Goal: Task Accomplishment & Management: Manage account settings

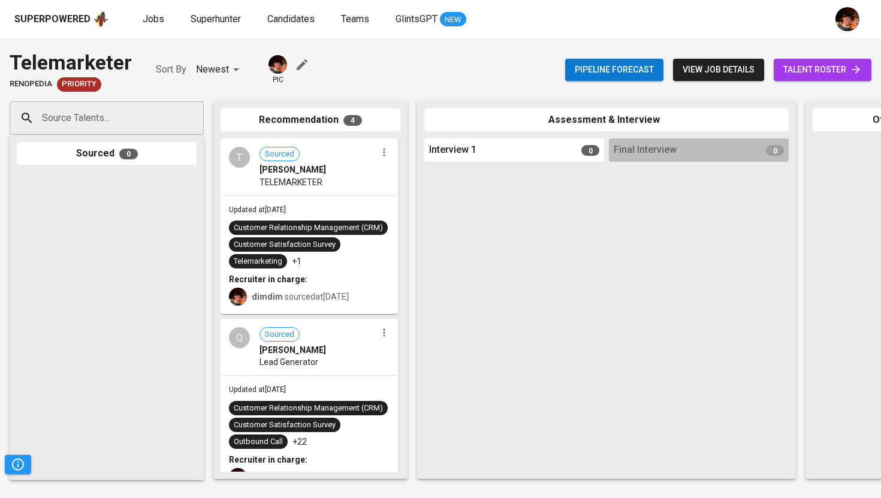
scroll to position [312, 0]
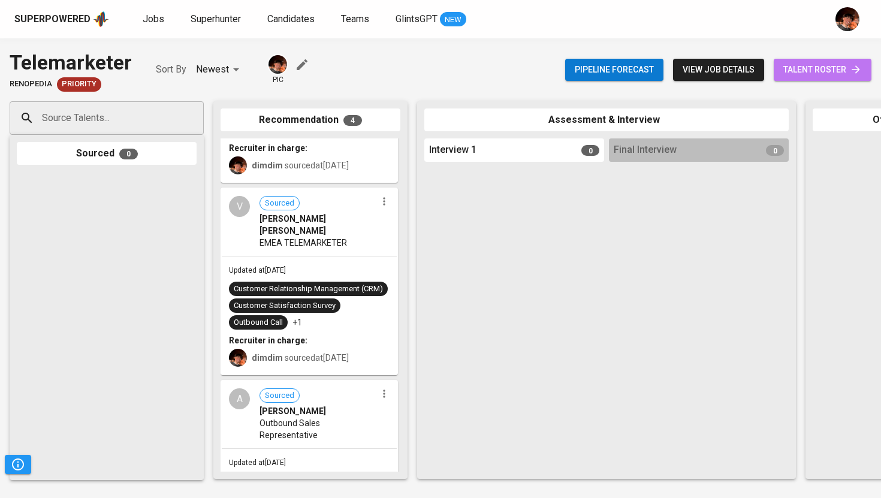
click at [829, 72] on span "talent roster" at bounding box center [822, 69] width 78 height 15
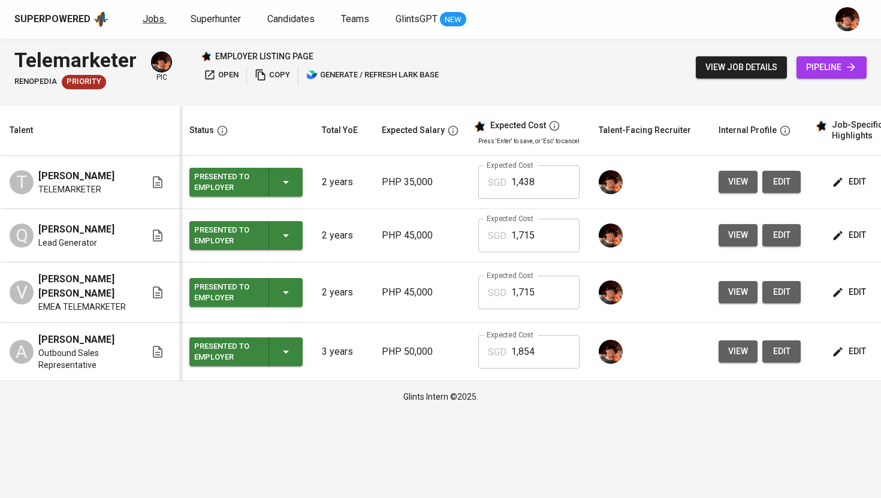
click at [151, 17] on span "Jobs" at bounding box center [154, 18] width 22 height 11
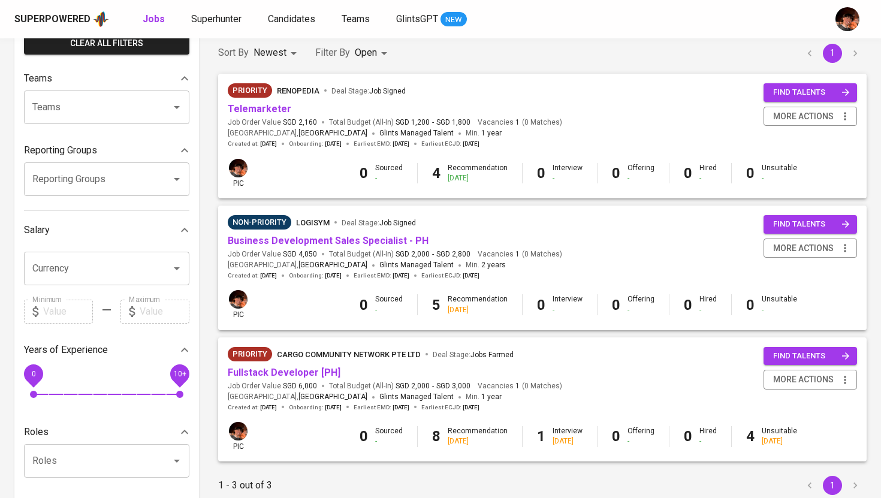
scroll to position [137, 0]
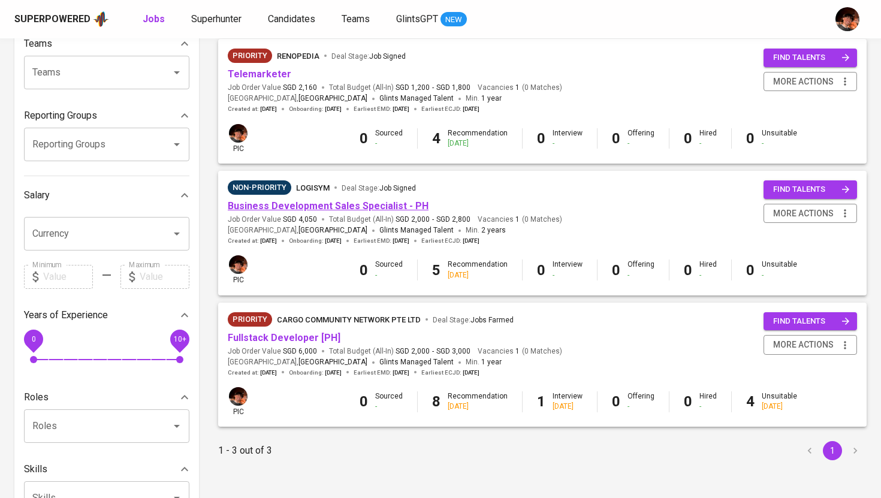
click at [340, 207] on link "Business Development Sales Specialist - PH" at bounding box center [328, 205] width 201 height 11
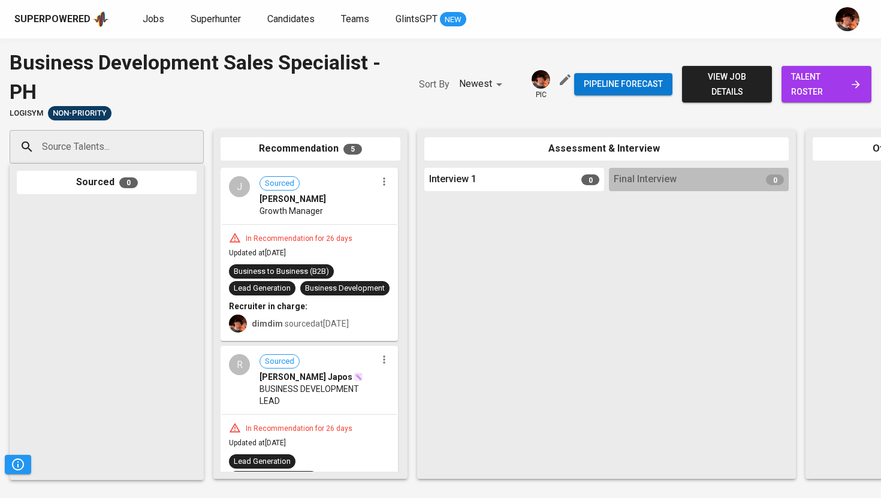
click at [815, 95] on span "talent roster" at bounding box center [826, 83] width 71 height 29
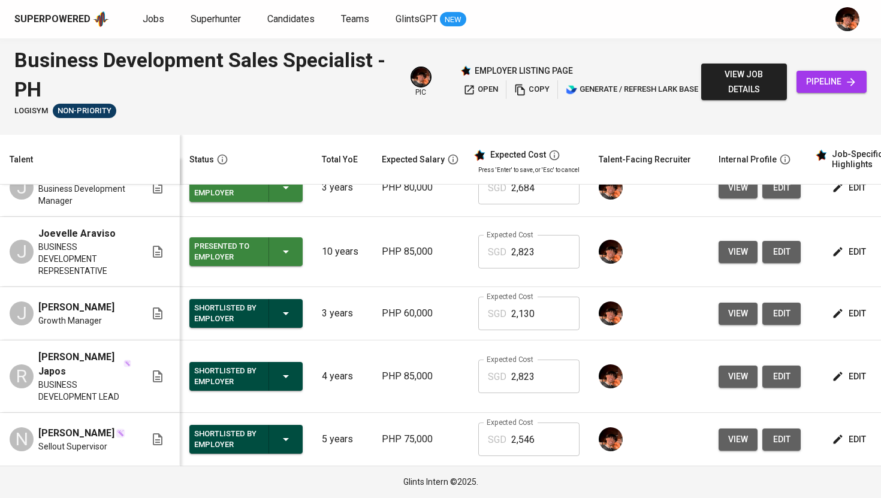
scroll to position [47, 0]
click at [728, 436] on span "view" at bounding box center [738, 439] width 20 height 15
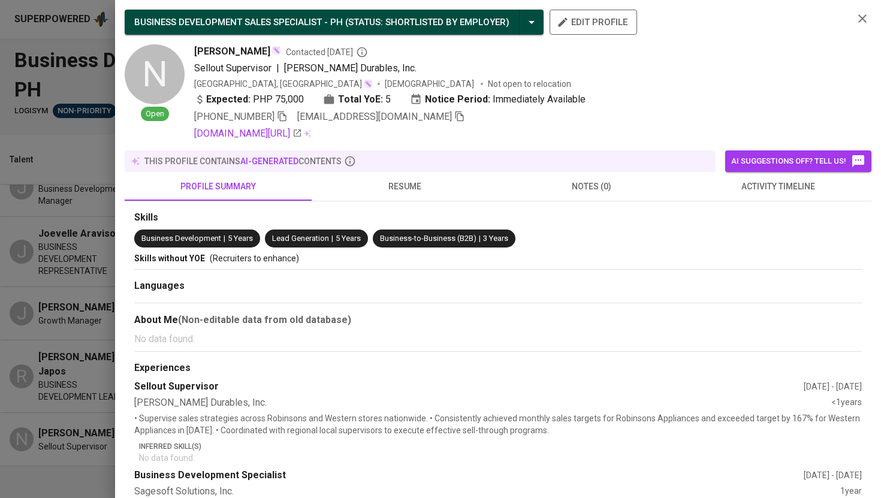
click at [436, 120] on div "[PHONE_NUMBER] [EMAIL_ADDRESS][DOMAIN_NAME]" at bounding box center [518, 117] width 649 height 14
click at [454, 117] on icon "button" at bounding box center [459, 116] width 11 height 11
click at [104, 152] on div at bounding box center [440, 249] width 881 height 498
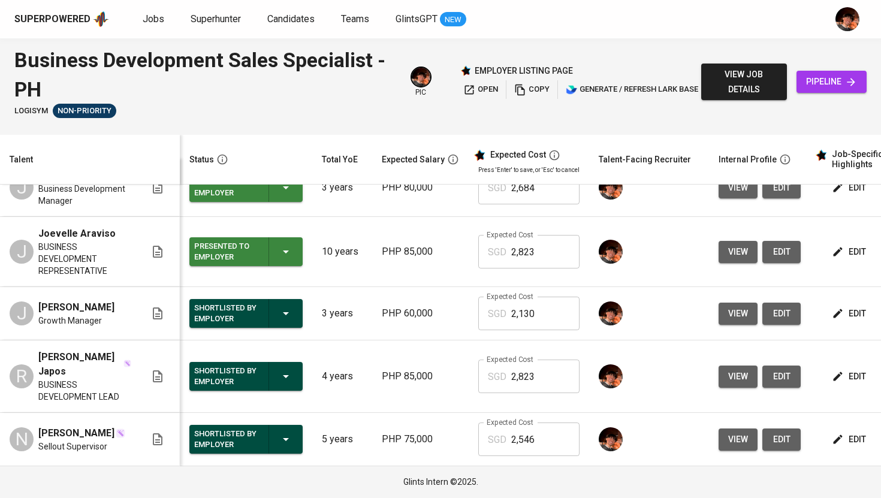
click at [837, 435] on icon "button" at bounding box center [837, 439] width 9 height 9
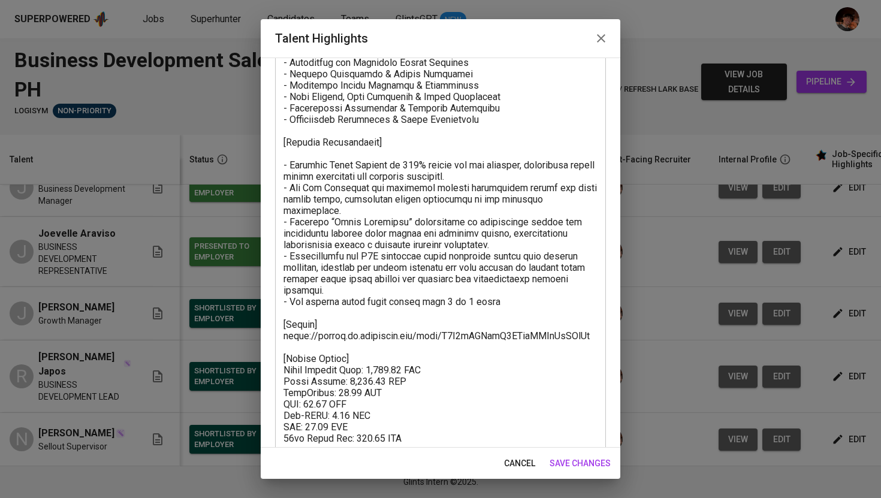
scroll to position [416, 0]
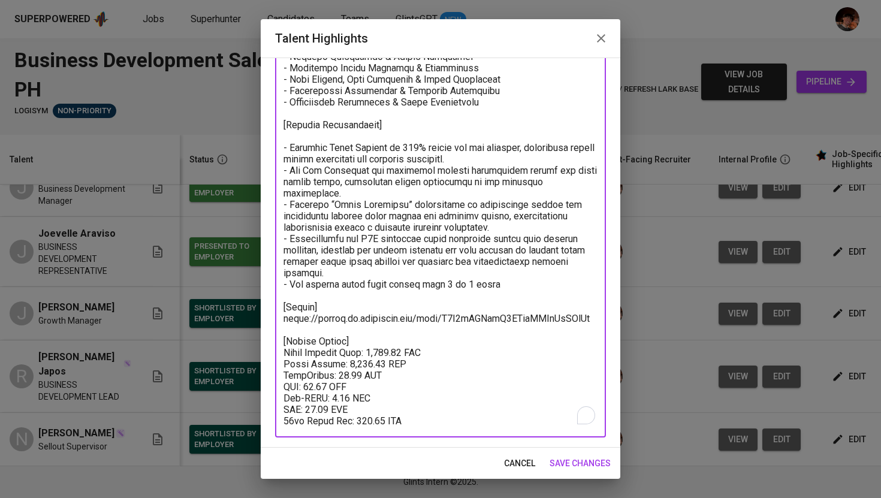
drag, startPoint x: 577, startPoint y: 294, endPoint x: 284, endPoint y: 295, distance: 292.9
click at [284, 295] on textarea "To enrich screen reader interactions, please activate Accessibility in Grammarl…" at bounding box center [440, 74] width 314 height 706
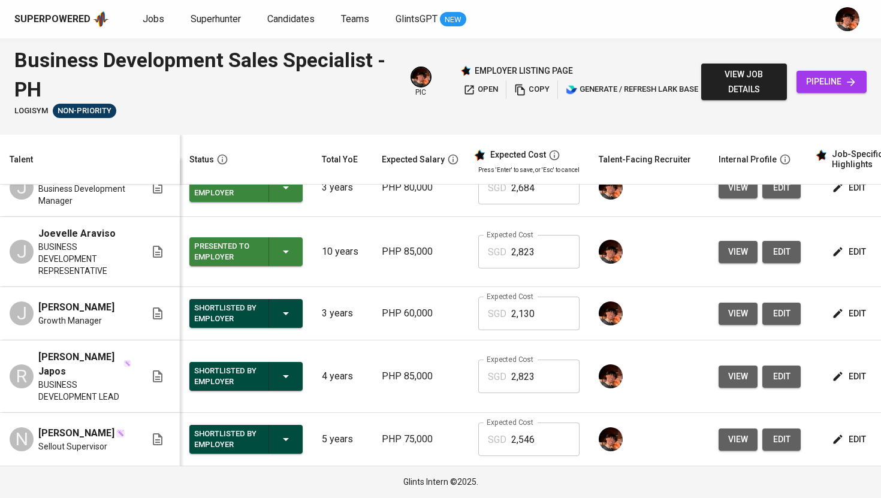
click at [737, 308] on span "view" at bounding box center [738, 313] width 20 height 15
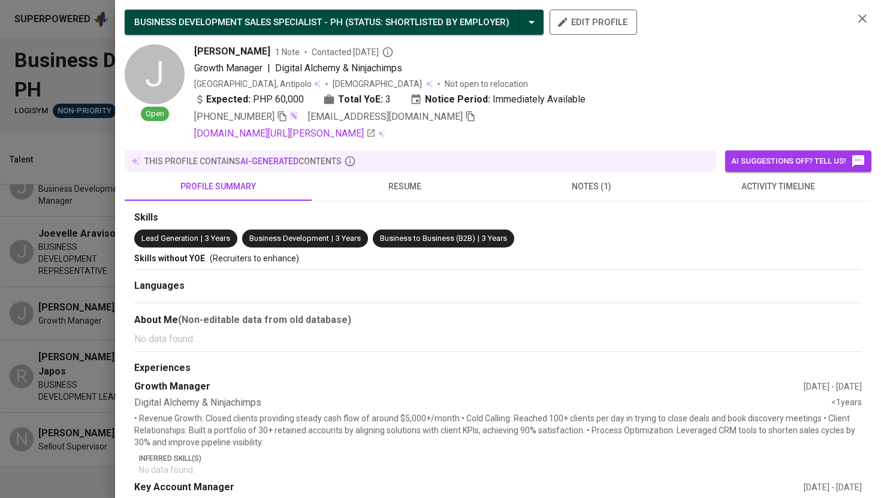
click at [466, 119] on icon "button" at bounding box center [470, 116] width 8 height 10
click at [90, 207] on div at bounding box center [440, 249] width 881 height 498
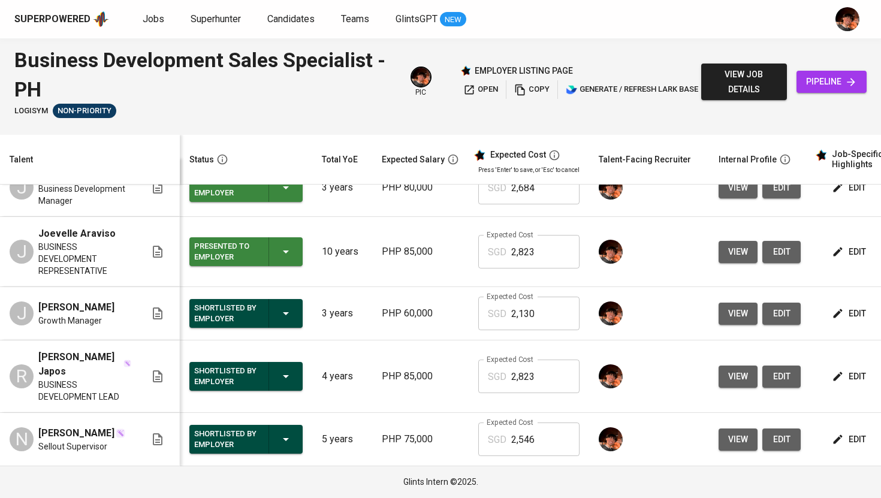
click at [837, 307] on icon "button" at bounding box center [837, 313] width 12 height 12
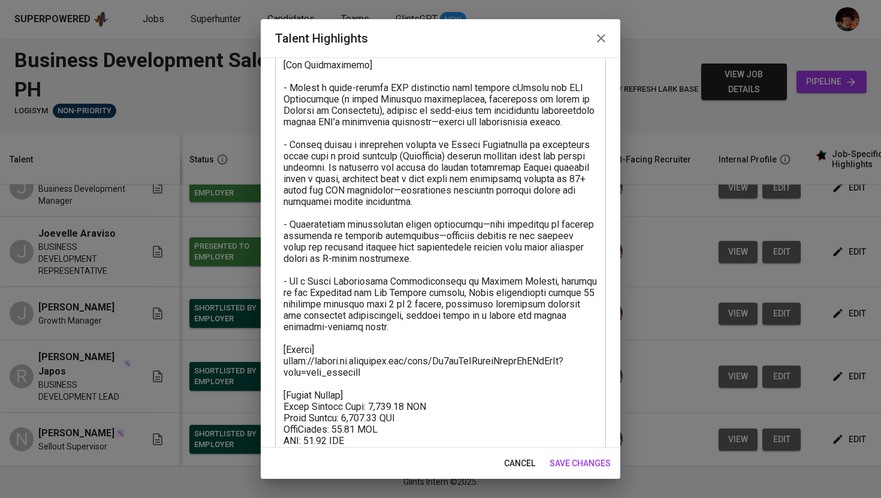
scroll to position [586, 0]
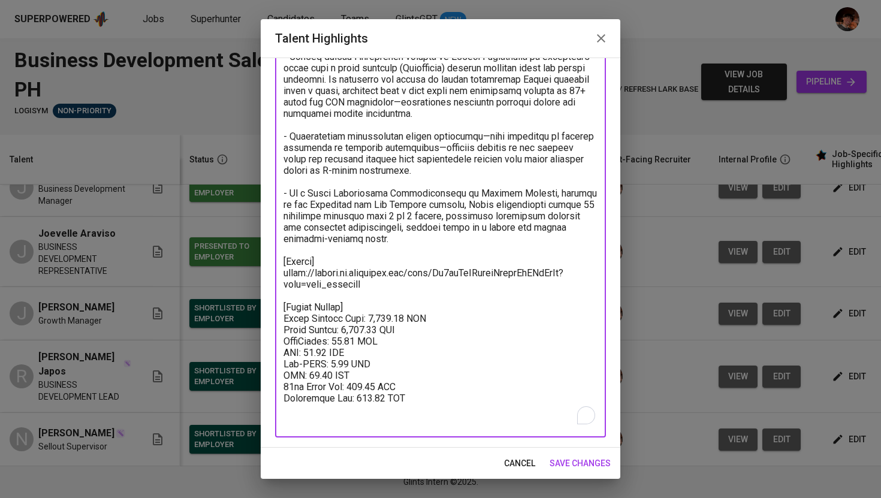
drag, startPoint x: 385, startPoint y: 292, endPoint x: 280, endPoint y: 284, distance: 105.2
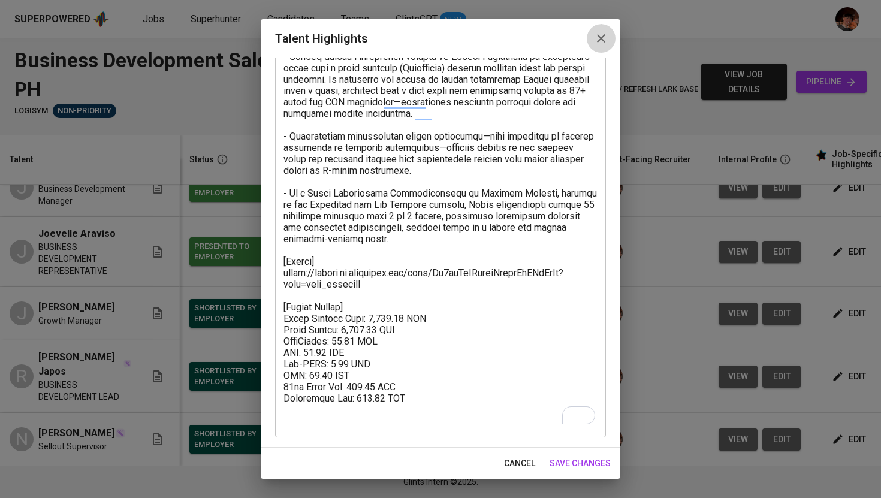
click at [600, 40] on icon "button" at bounding box center [601, 38] width 14 height 14
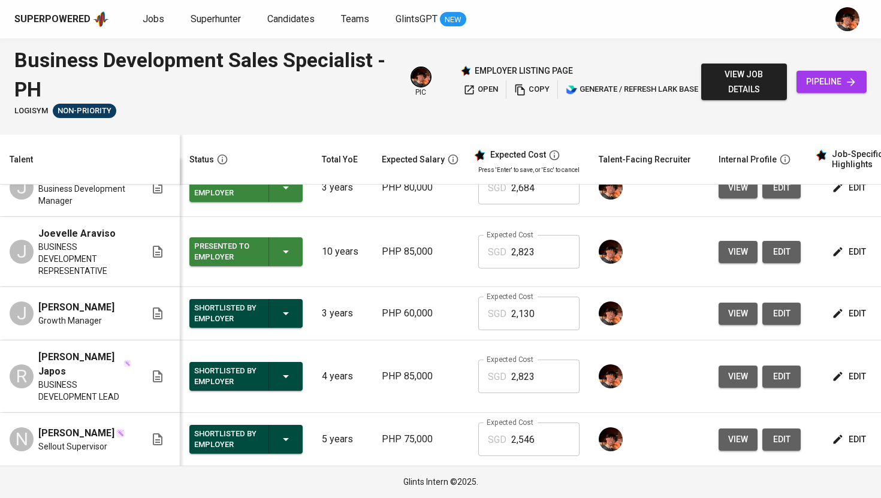
drag, startPoint x: 110, startPoint y: 301, endPoint x: 37, endPoint y: 302, distance: 73.1
click at [37, 302] on div "J [PERSON_NAME] Growth Manager" at bounding box center [78, 313] width 136 height 26
copy span "[PERSON_NAME]"
drag, startPoint x: 109, startPoint y: 225, endPoint x: 37, endPoint y: 225, distance: 71.9
click at [37, 226] on div "[PERSON_NAME] Araviso BUSINESS DEVELOPMENT REPRESENTATIVE" at bounding box center [78, 251] width 136 height 50
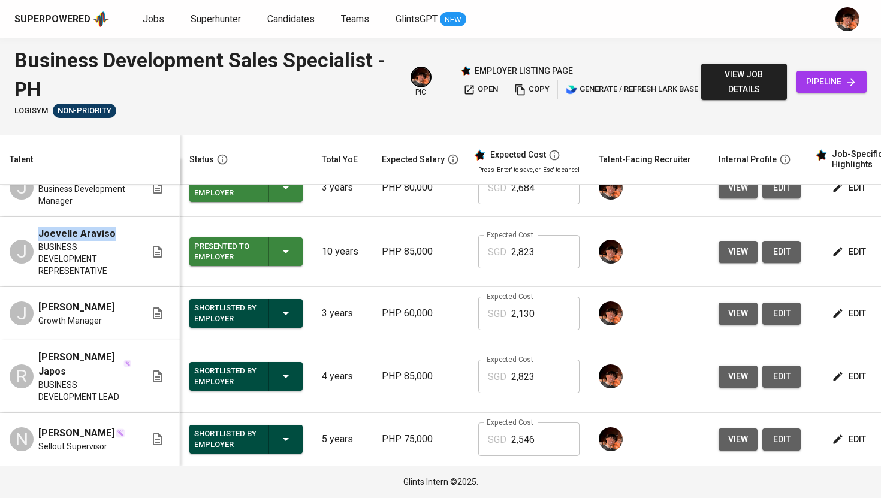
copy span "Joevelle Araviso"
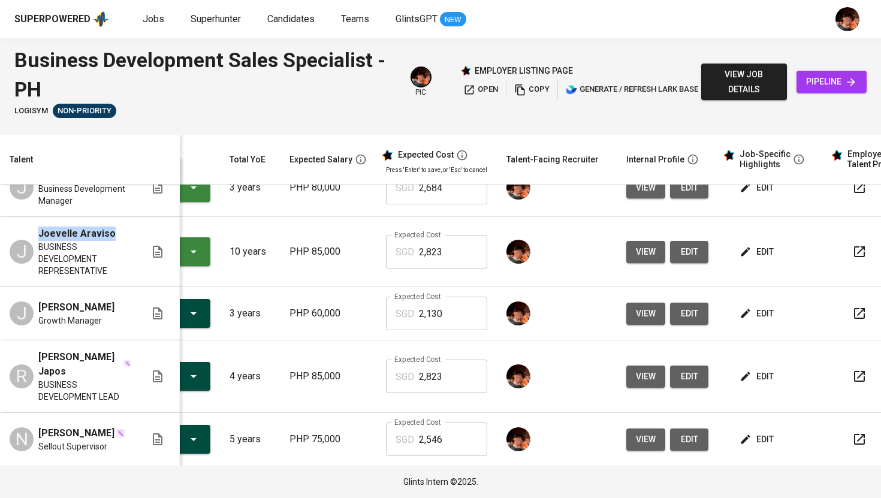
scroll to position [0, 153]
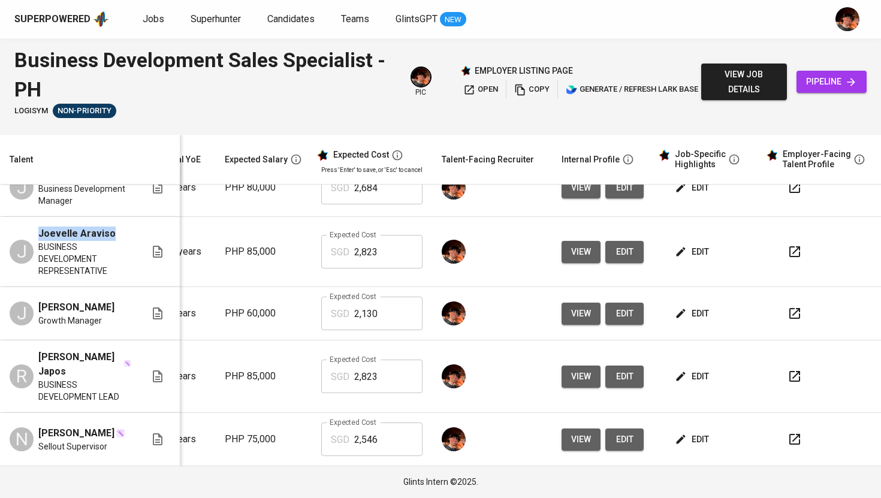
click at [675, 249] on icon "button" at bounding box center [681, 252] width 12 height 12
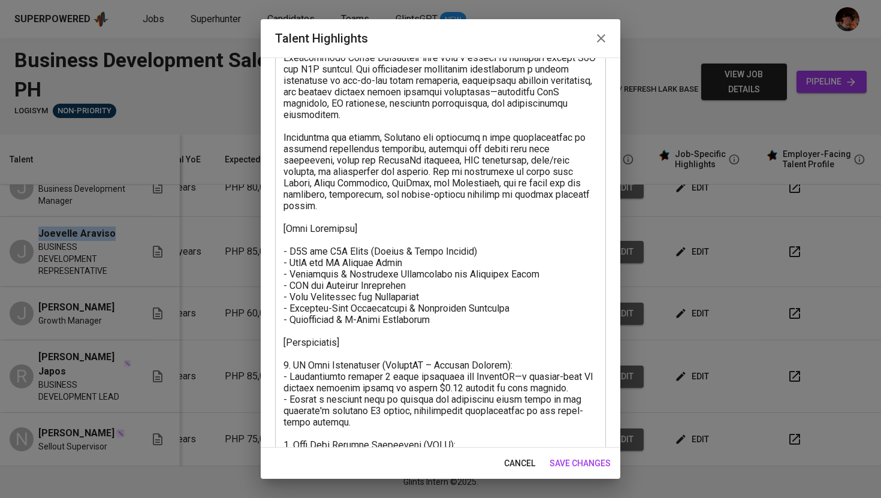
scroll to position [141, 0]
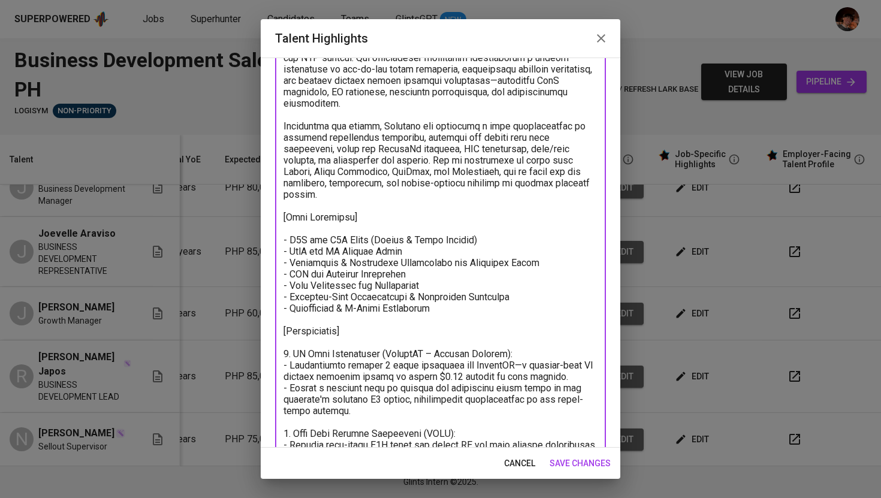
drag, startPoint x: 288, startPoint y: 240, endPoint x: 443, endPoint y: 239, distance: 155.8
click at [443, 239] on textarea "To enrich screen reader interactions, please activate Accessibility in Grammarl…" at bounding box center [440, 444] width 314 height 899
drag, startPoint x: 290, startPoint y: 274, endPoint x: 503, endPoint y: 272, distance: 212.7
click at [503, 272] on textarea "To enrich screen reader interactions, please activate Accessibility in Grammarl…" at bounding box center [440, 444] width 314 height 899
